Goal: Download file/media

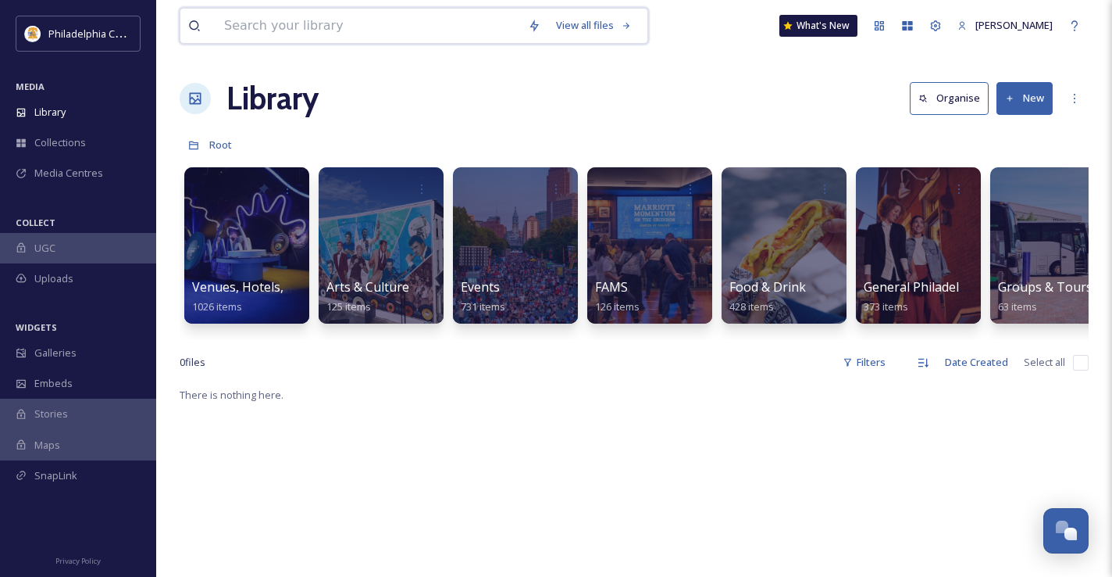
click at [429, 29] on input at bounding box center [368, 26] width 304 height 34
type input "phillies"
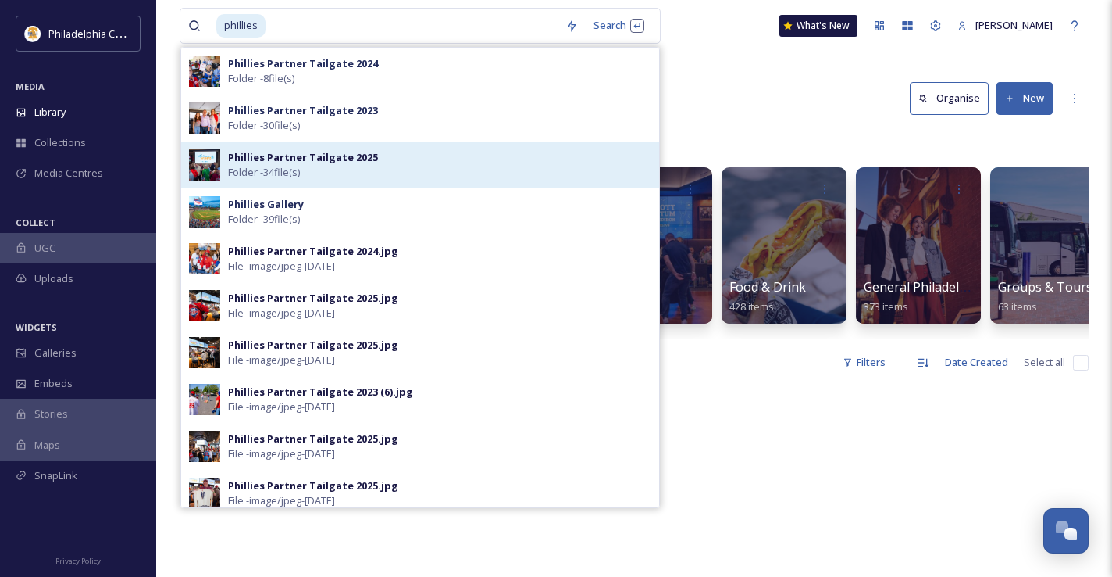
click at [381, 152] on div "Phillies Partner Tailgate 2025 Folder - 34 file(s)" at bounding box center [439, 165] width 423 height 30
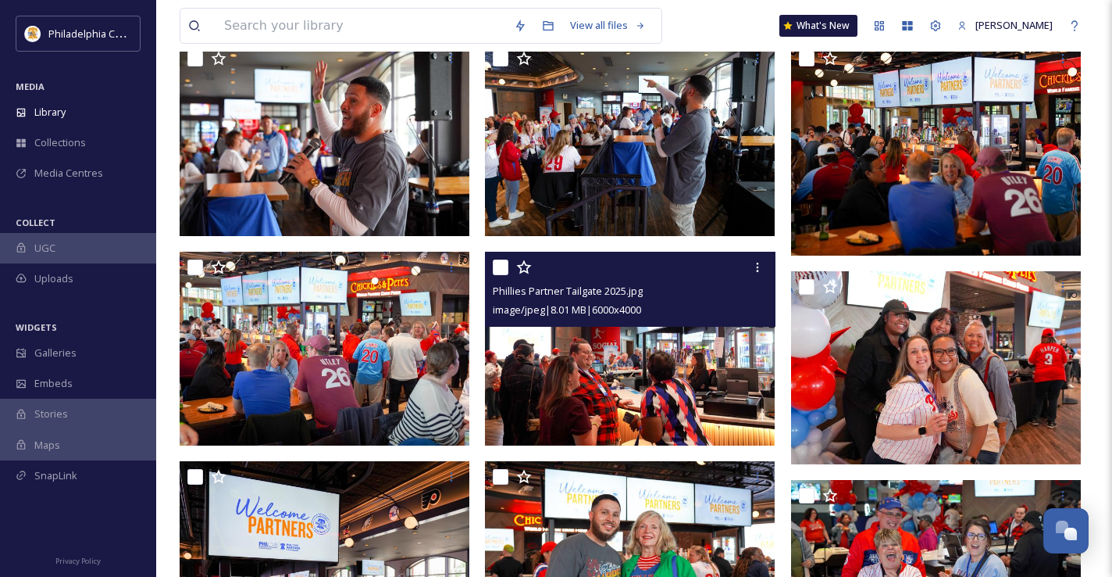
scroll to position [1422, 0]
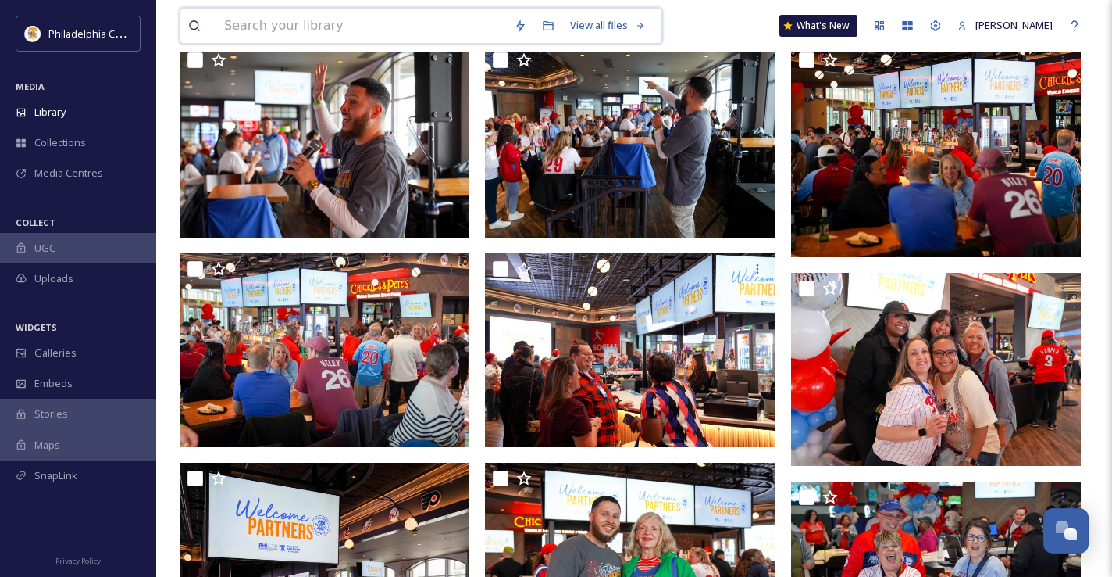
click at [316, 29] on input at bounding box center [361, 26] width 290 height 34
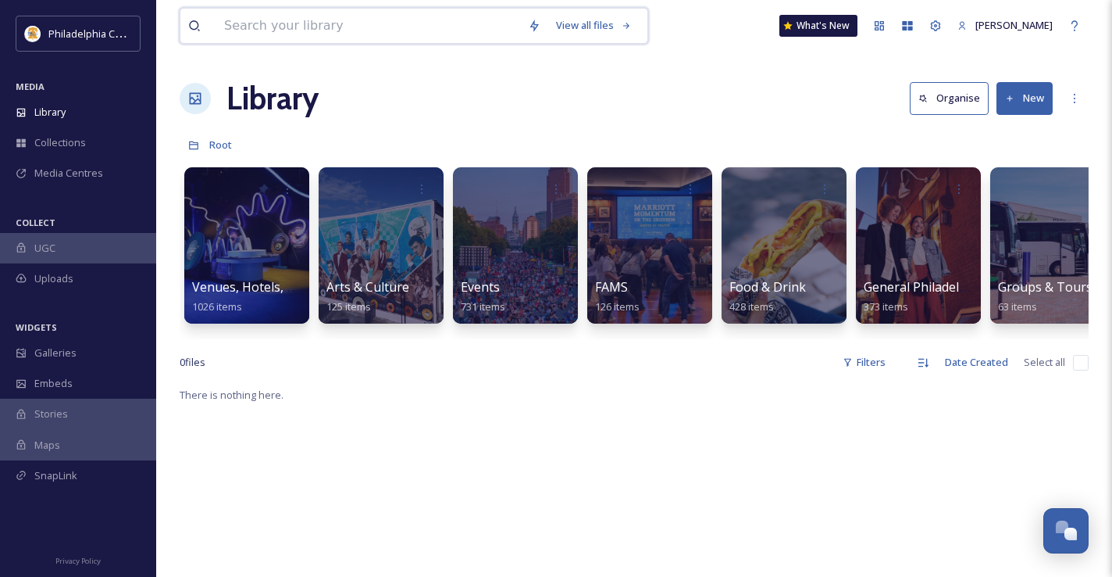
click at [347, 27] on input at bounding box center [368, 26] width 304 height 34
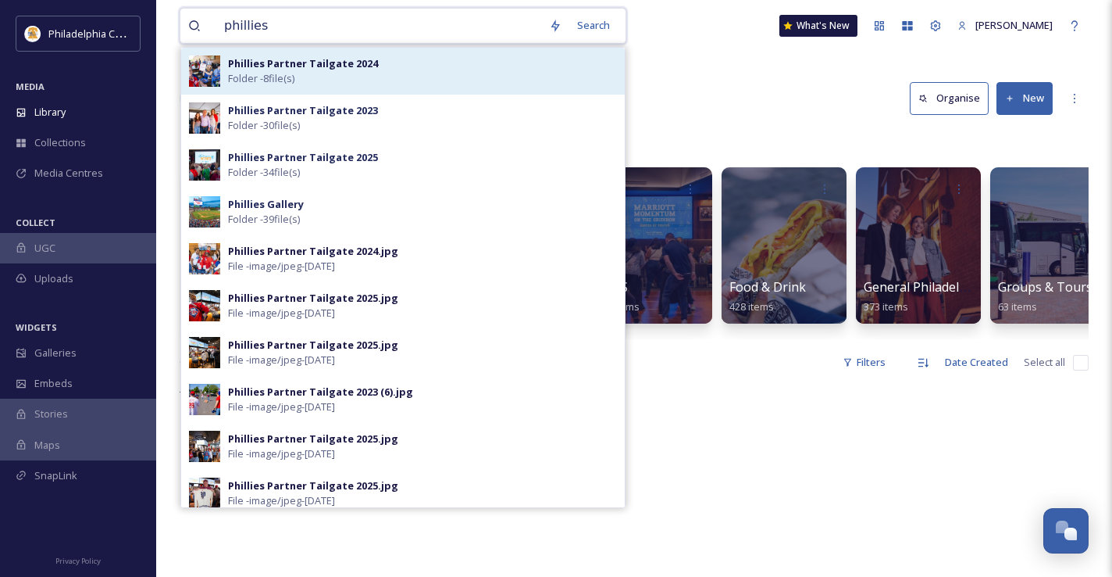
type input "phillies"
click at [329, 70] on div "Phillies Partner Tailgate 2024 Folder - 8 file(s)" at bounding box center [422, 71] width 389 height 30
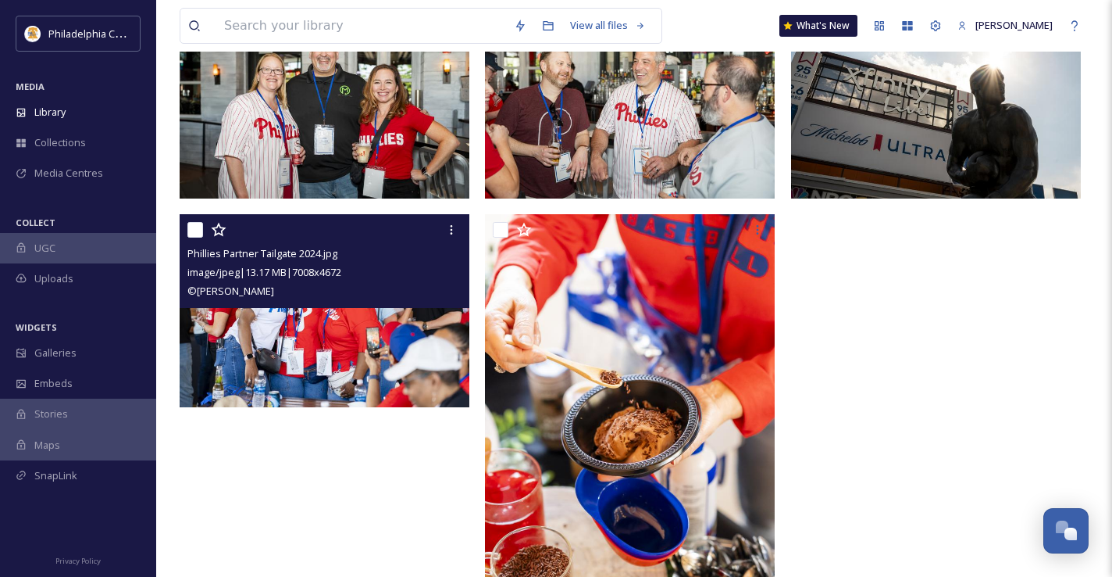
scroll to position [380, 0]
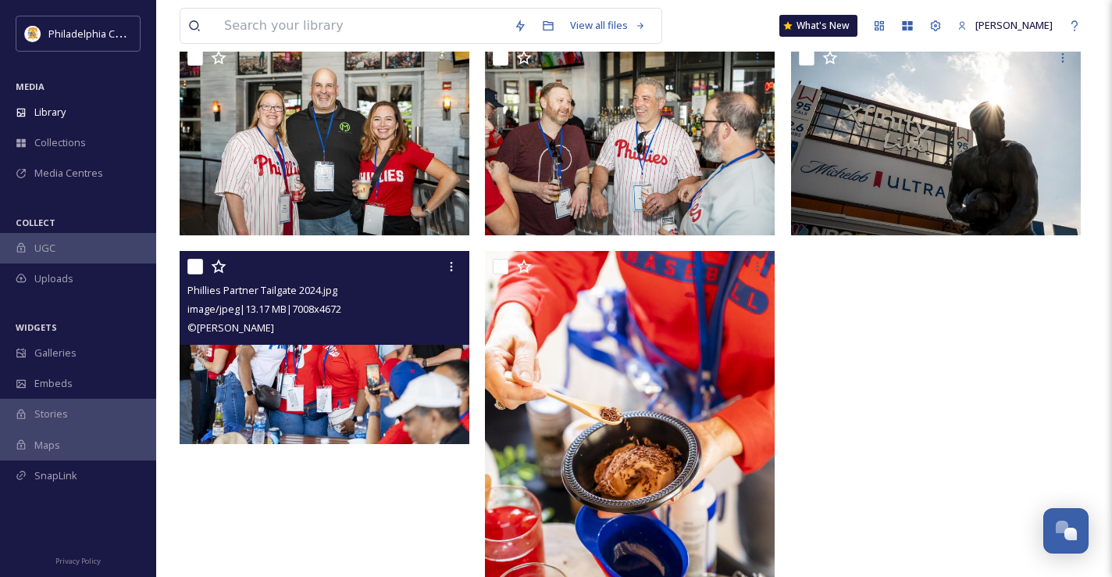
click at [197, 263] on input "checkbox" at bounding box center [195, 267] width 16 height 16
checkbox input "true"
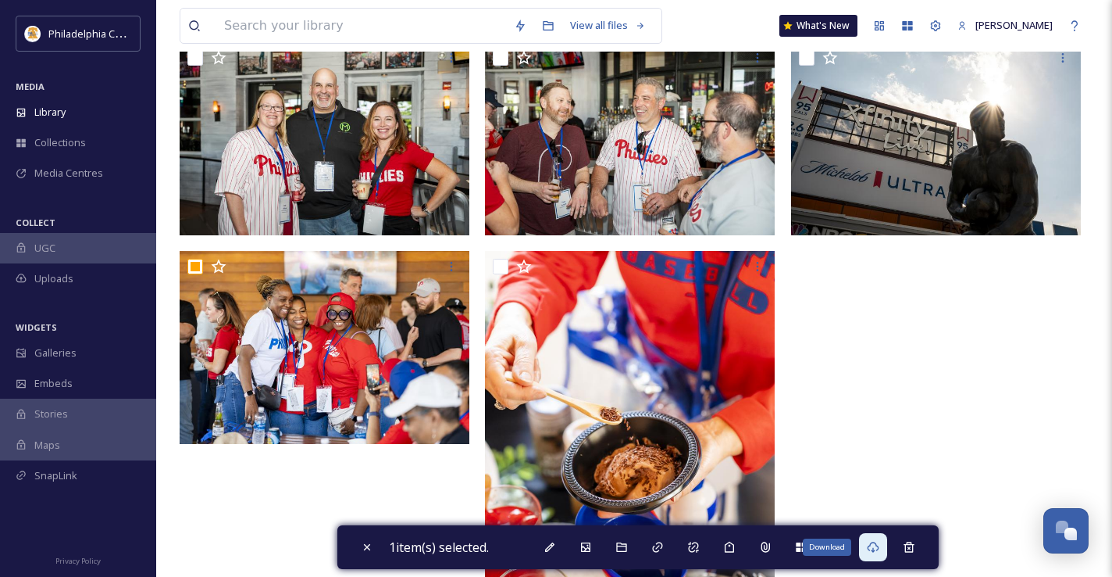
click at [884, 551] on div "Download" at bounding box center [873, 547] width 28 height 28
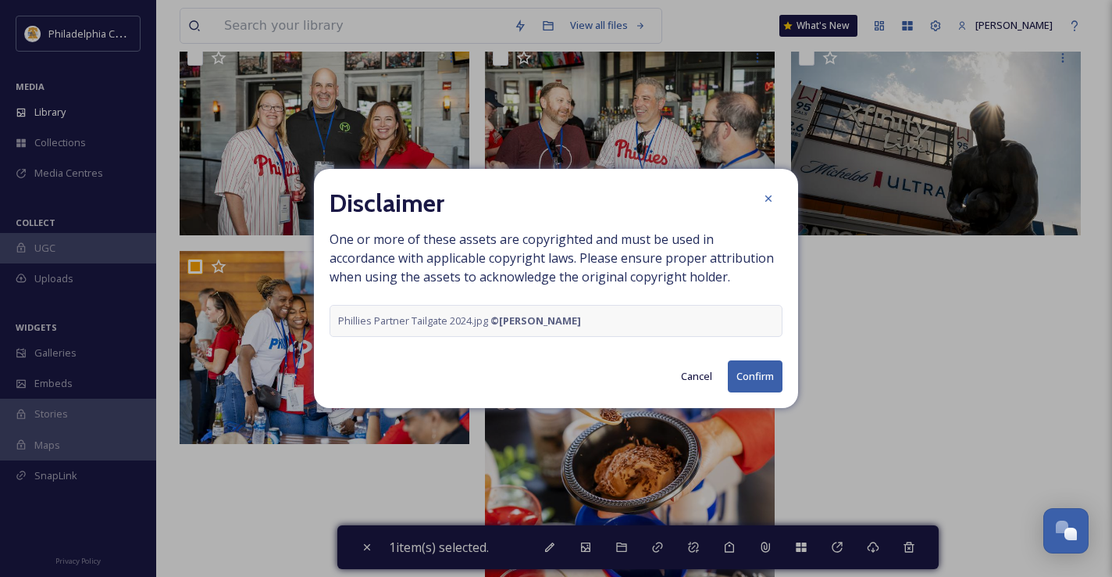
click at [744, 371] on button "Confirm" at bounding box center [755, 376] width 55 height 32
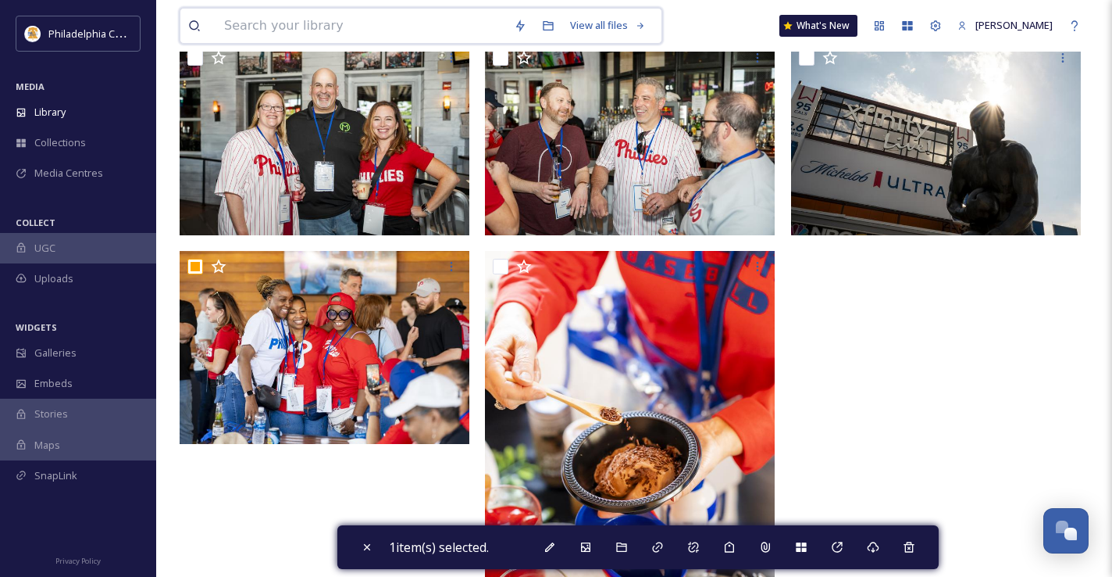
click at [323, 28] on input at bounding box center [361, 26] width 290 height 34
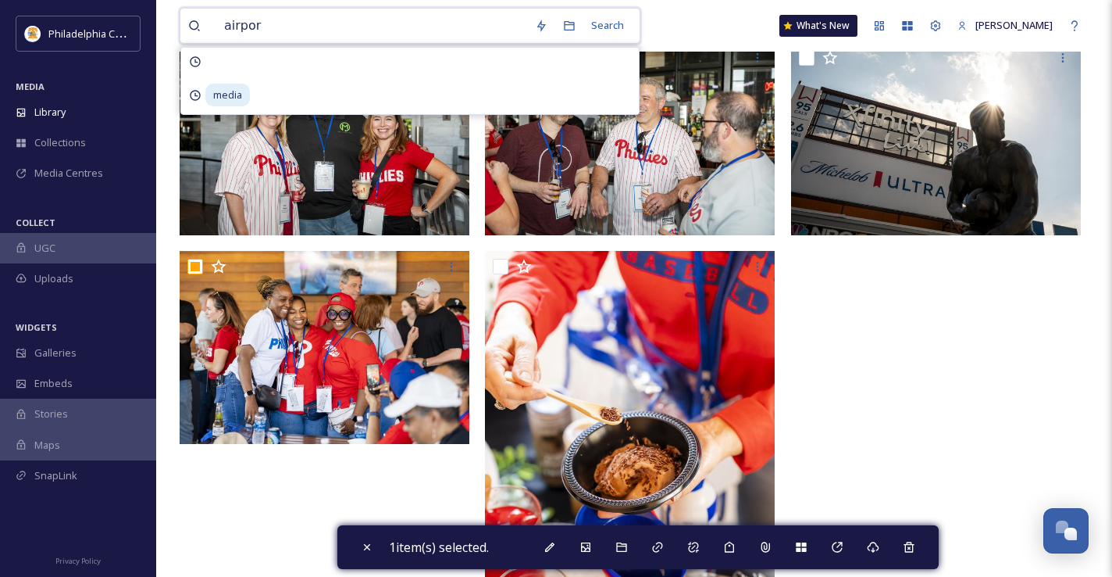
type input "airport"
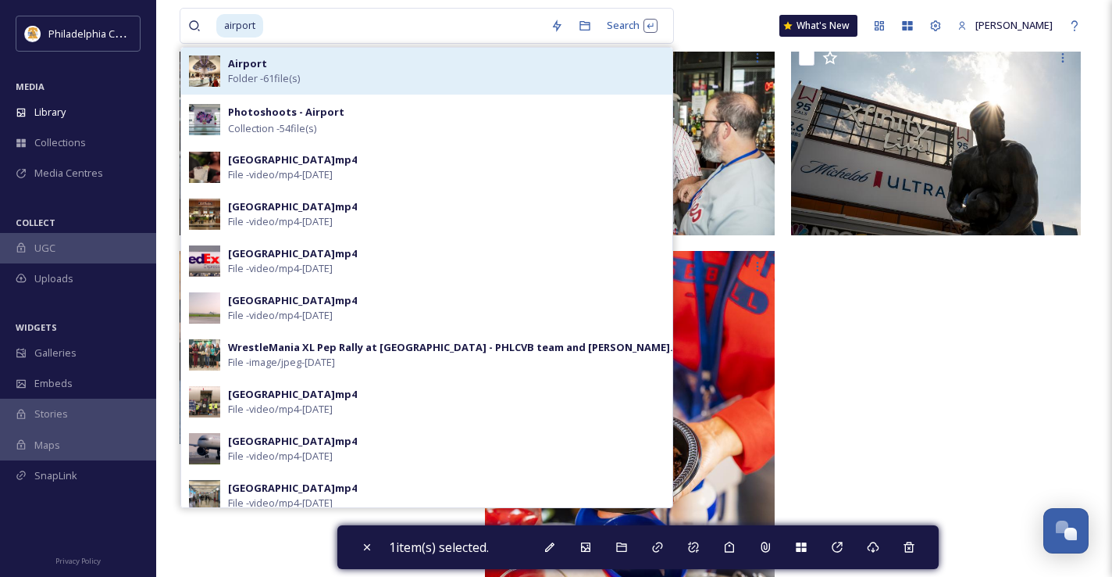
click at [299, 63] on div "Airport Folder - 61 file(s)" at bounding box center [446, 71] width 437 height 30
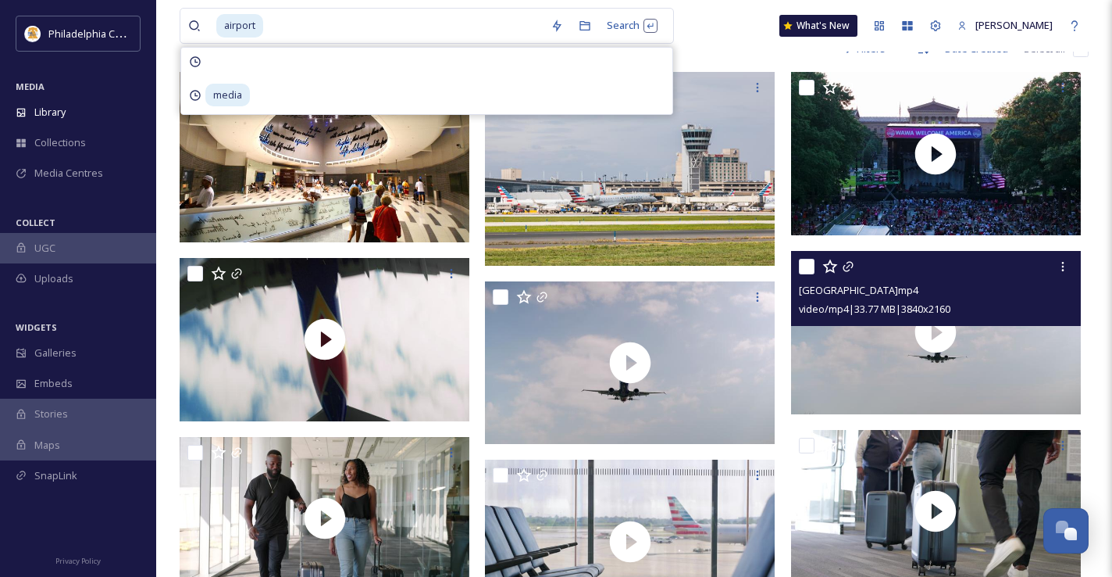
scroll to position [142, 0]
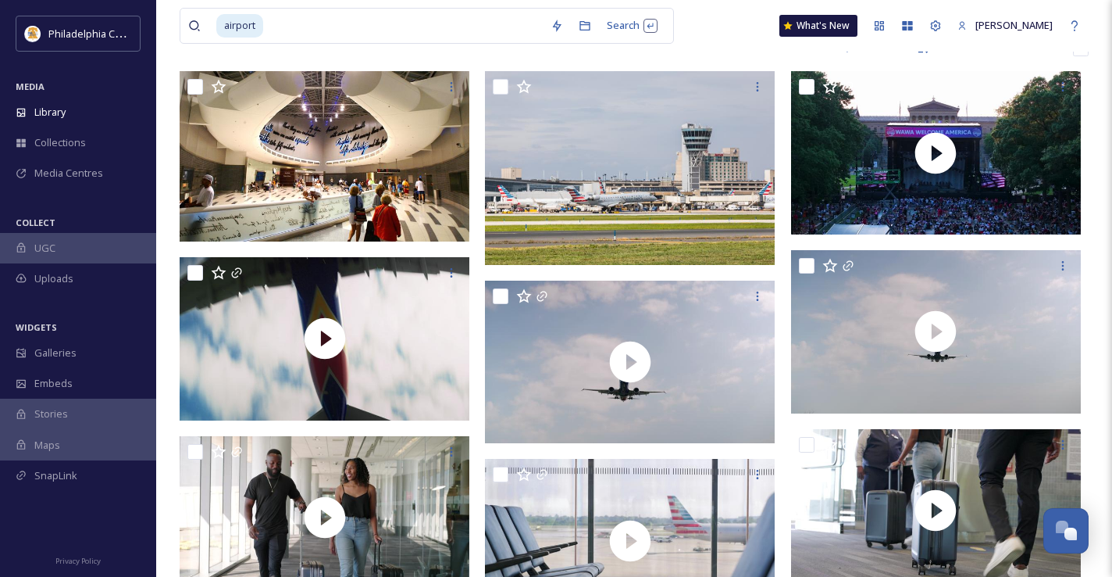
click at [720, 31] on div "airport Search What's New [PERSON_NAME]" at bounding box center [634, 26] width 909 height 52
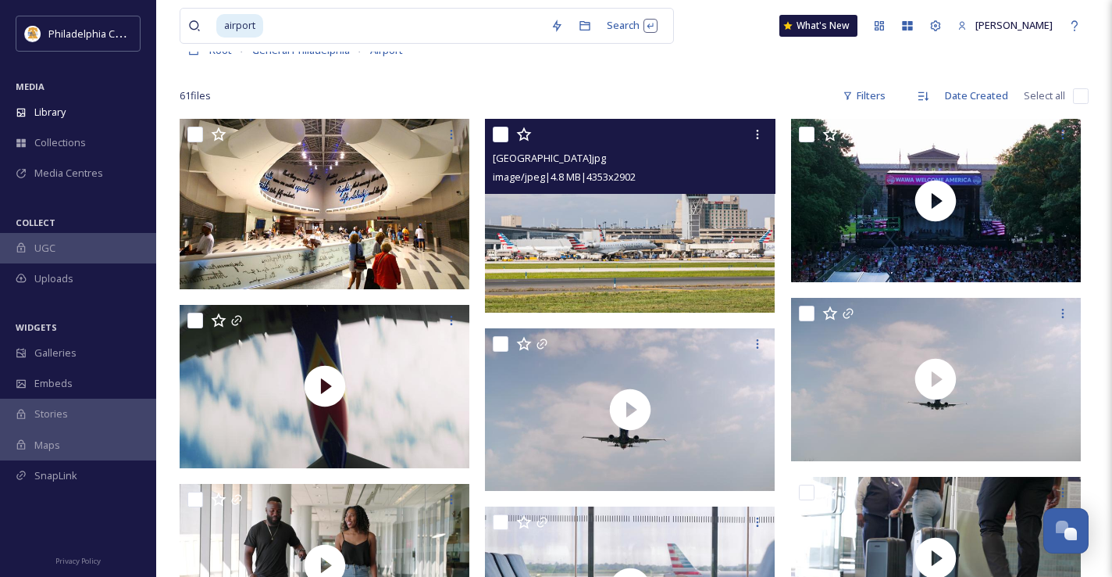
scroll to position [0, 0]
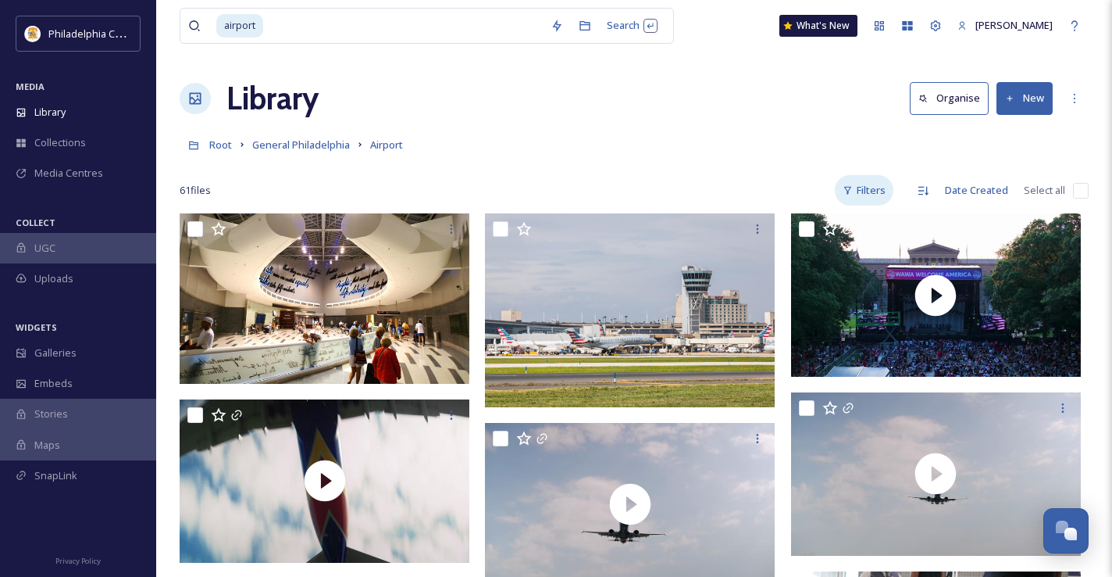
click at [884, 188] on div "Filters" at bounding box center [864, 190] width 59 height 30
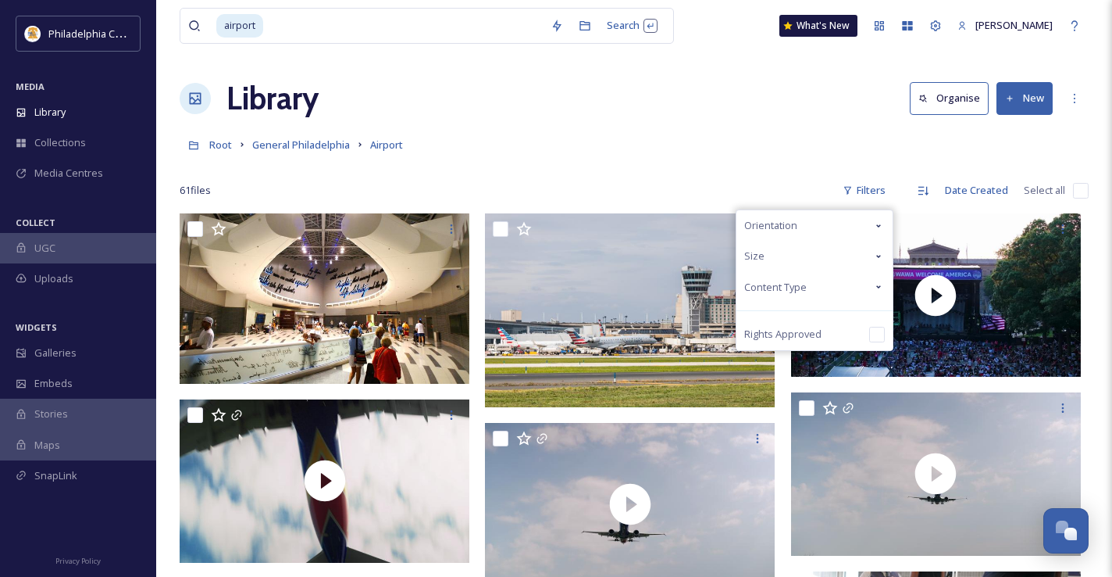
click at [784, 294] on span "Content Type" at bounding box center [776, 287] width 62 height 15
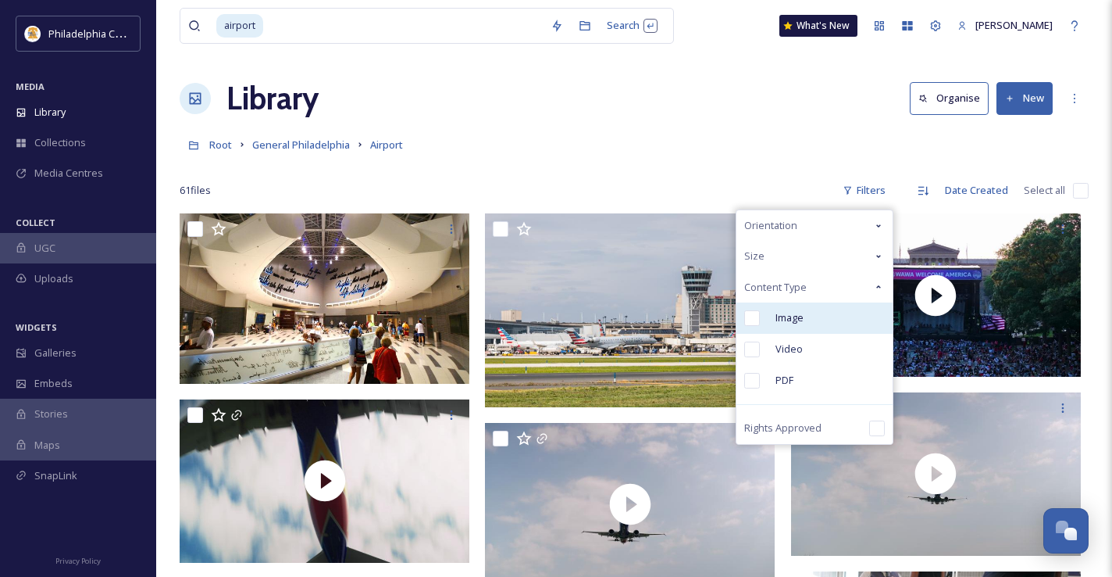
click at [780, 316] on span "Image" at bounding box center [790, 317] width 28 height 15
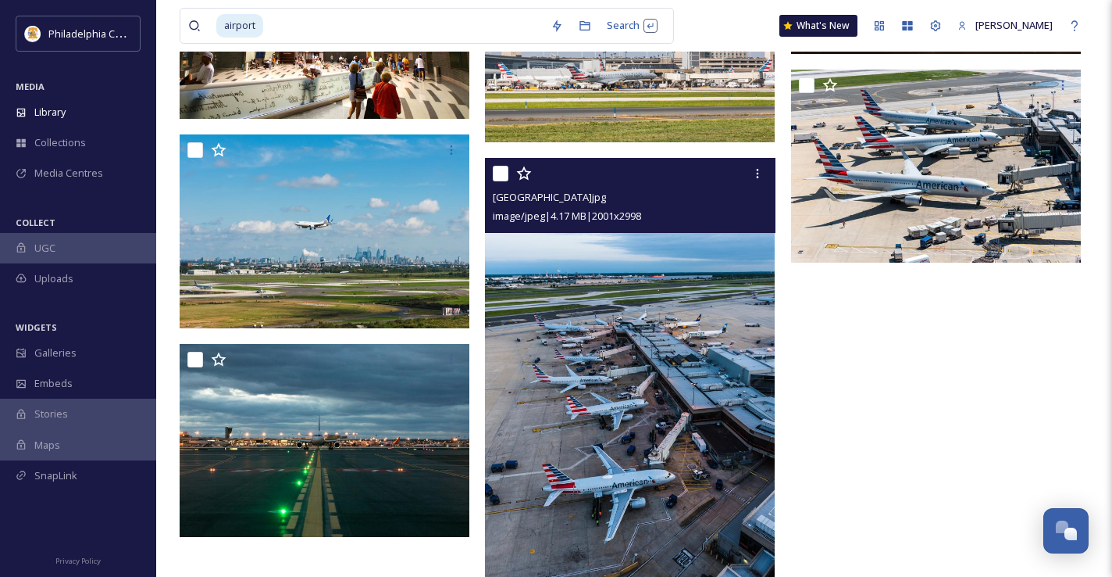
scroll to position [233, 0]
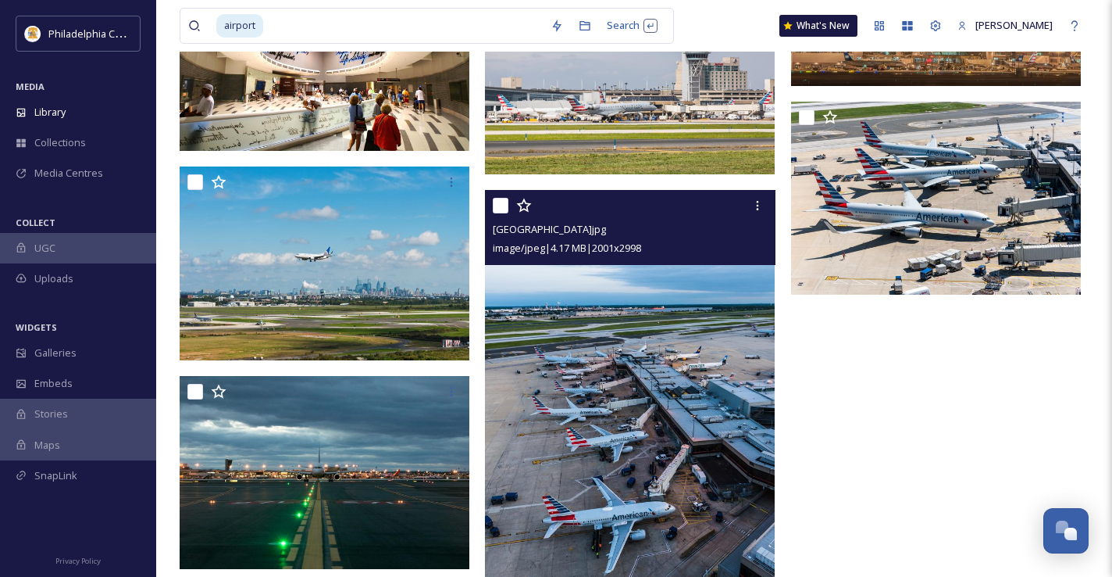
click at [506, 208] on input "checkbox" at bounding box center [501, 206] width 16 height 16
checkbox input "true"
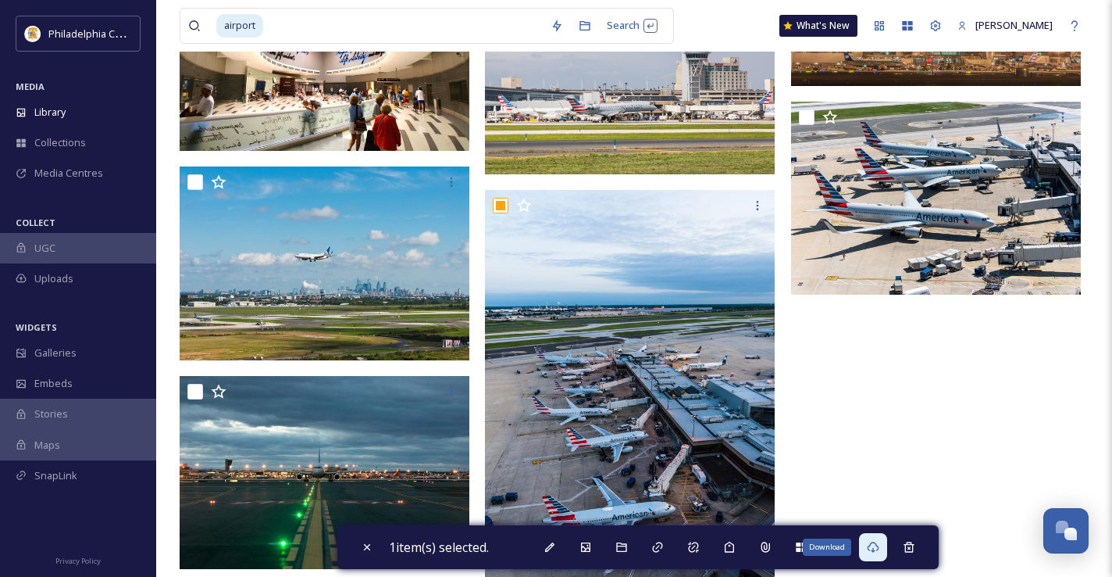
click at [877, 551] on icon at bounding box center [874, 546] width 12 height 11
